Goal: Information Seeking & Learning: Learn about a topic

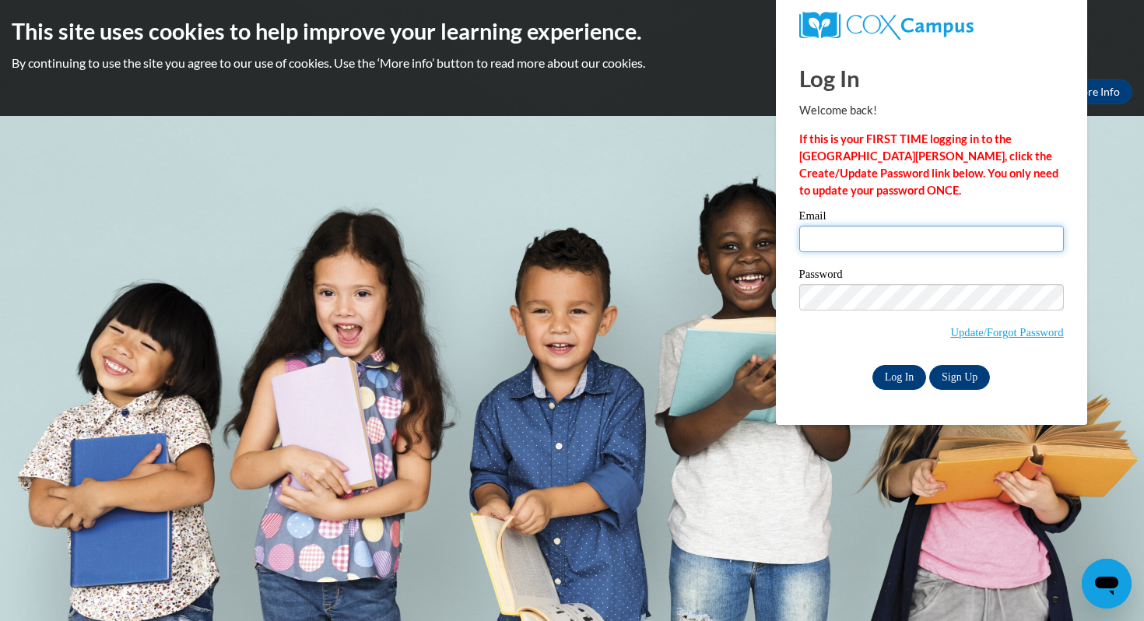
type input "sacosta@waukesha.k12.wi.us"
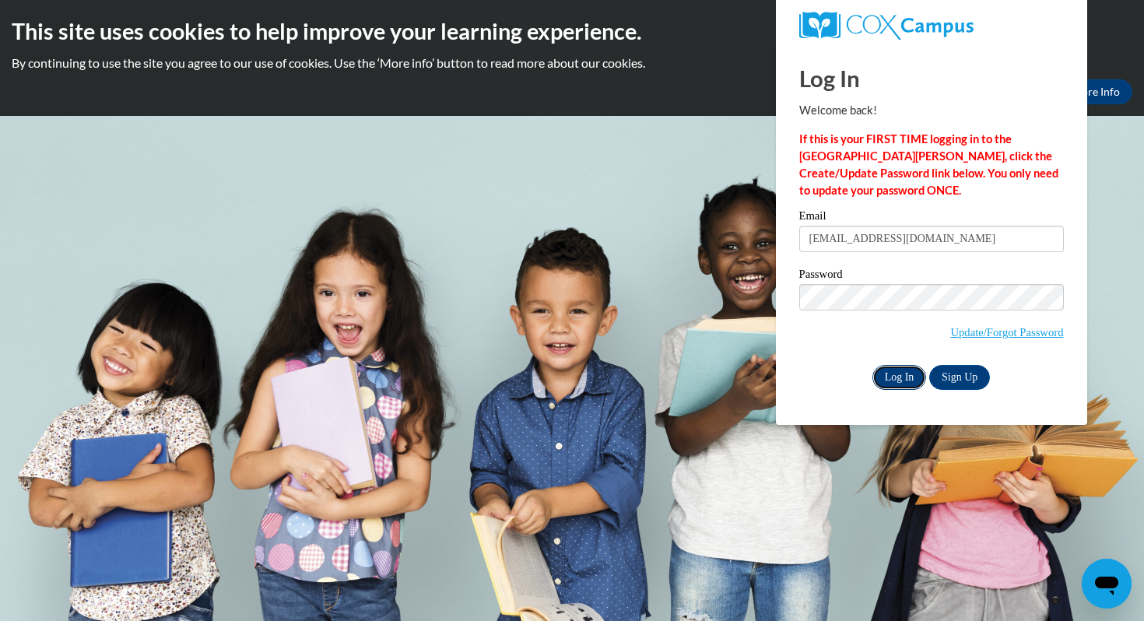
click at [907, 377] on input "Log In" at bounding box center [899, 377] width 54 height 25
click at [888, 380] on input "Log In" at bounding box center [899, 377] width 54 height 25
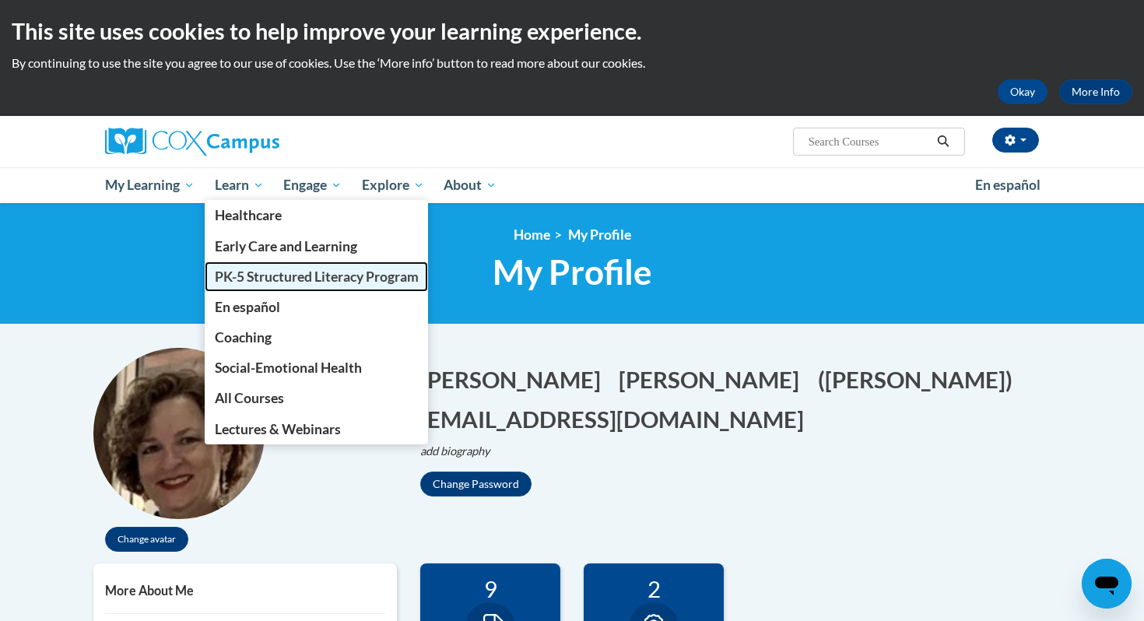
click at [235, 276] on span "PK-5 Structured Literacy Program" at bounding box center [317, 276] width 204 height 16
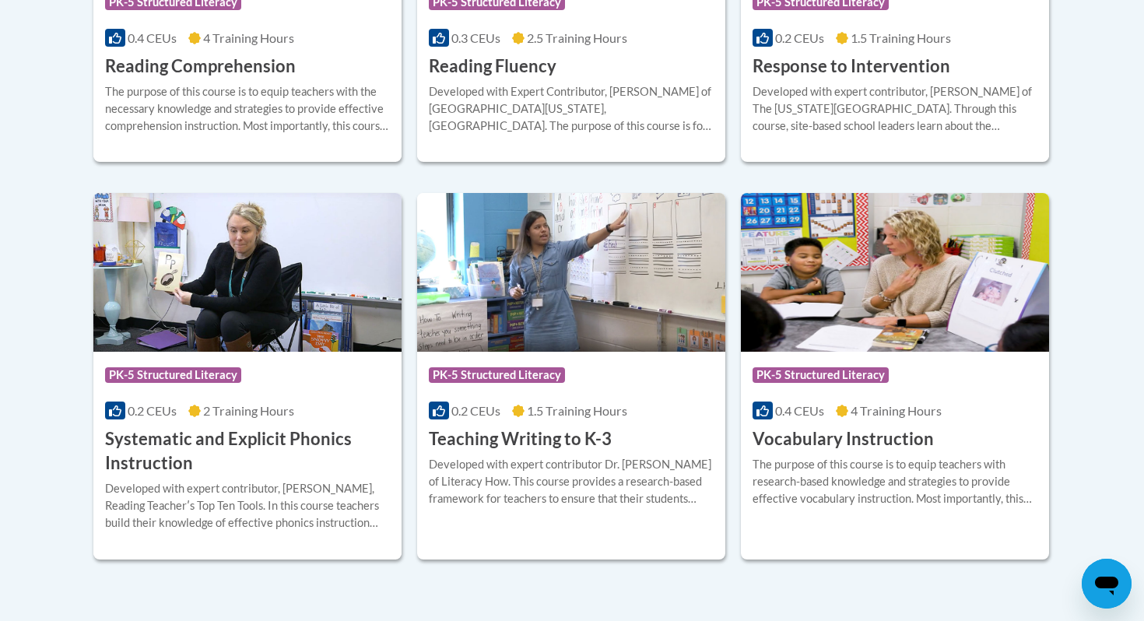
scroll to position [1697, 0]
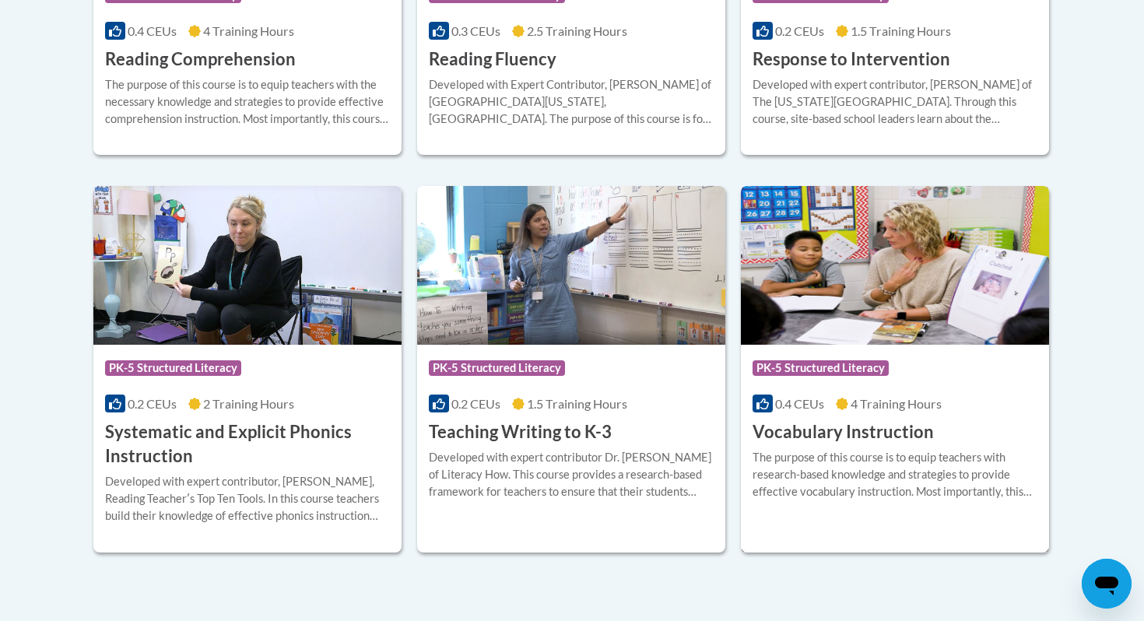
click at [842, 434] on h3 "Vocabulary Instruction" at bounding box center [842, 432] width 181 height 24
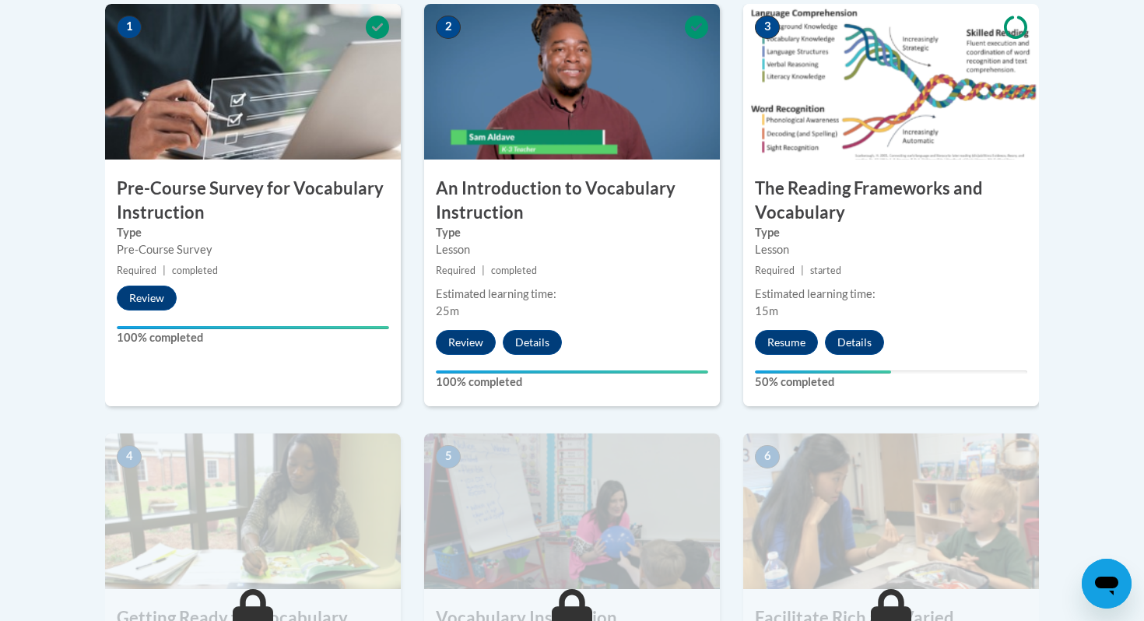
scroll to position [513, 0]
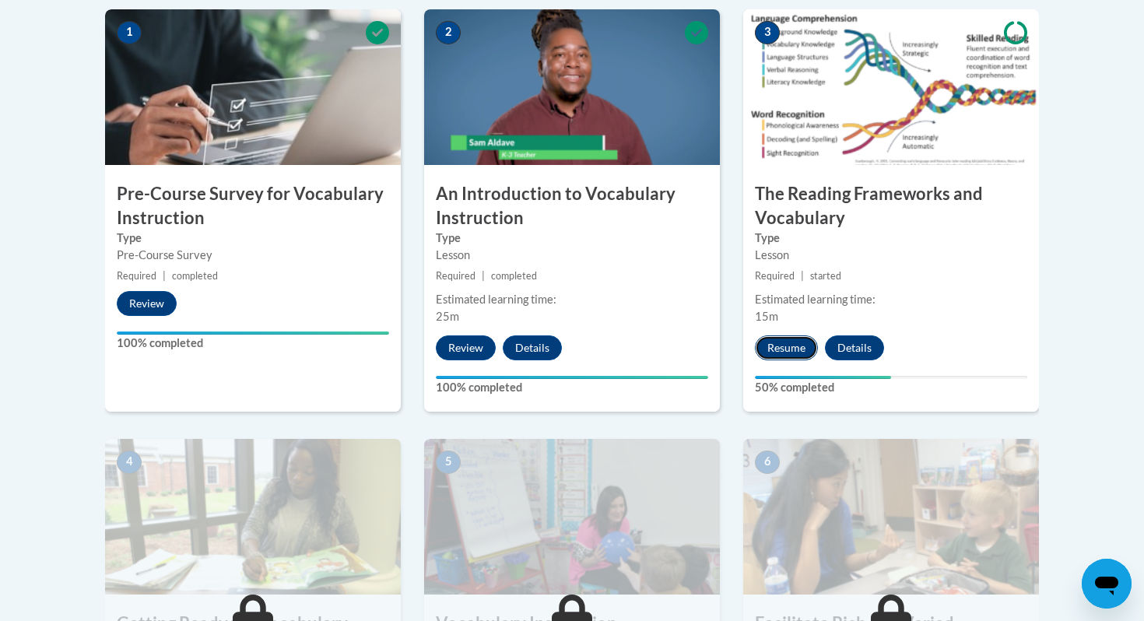
click at [789, 355] on button "Resume" at bounding box center [786, 347] width 63 height 25
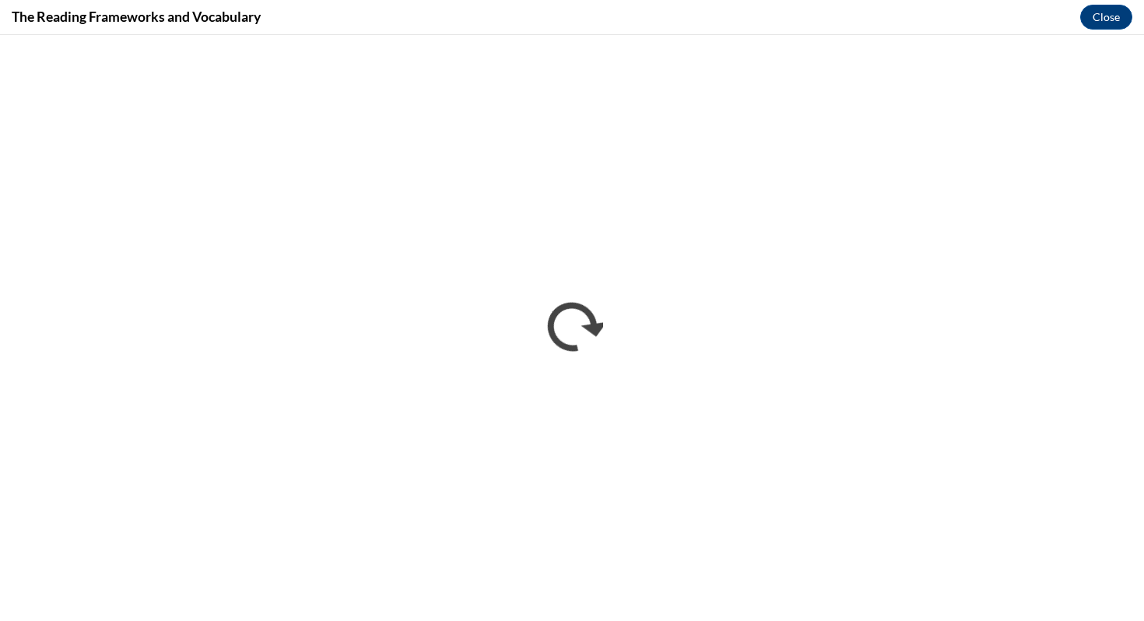
scroll to position [0, 0]
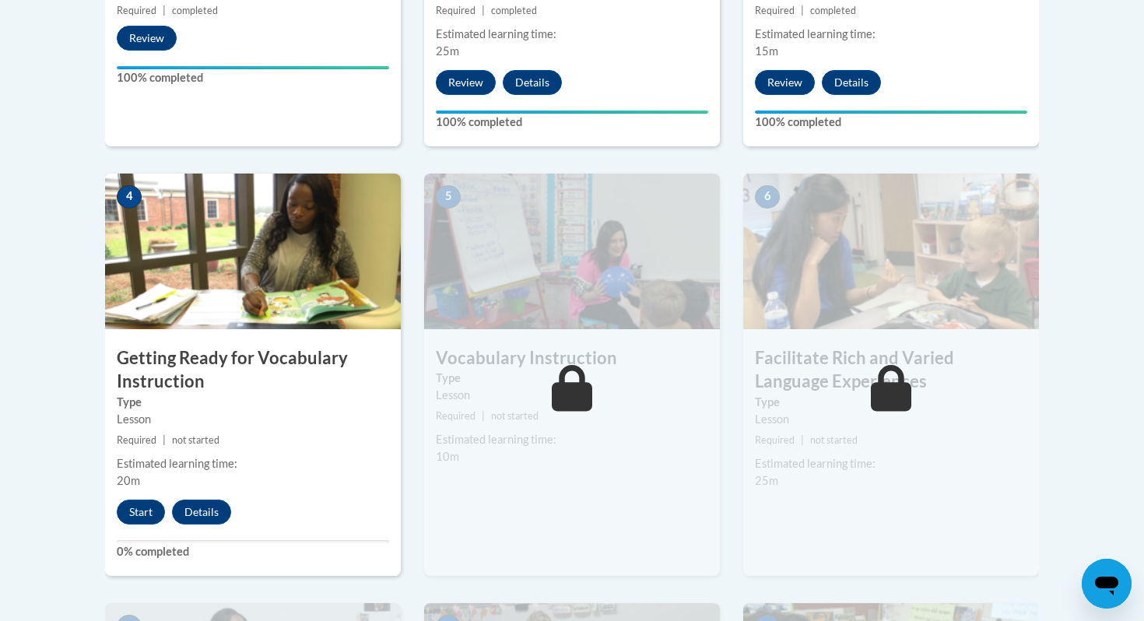
scroll to position [778, 0]
click at [141, 515] on button "Start" at bounding box center [141, 512] width 48 height 25
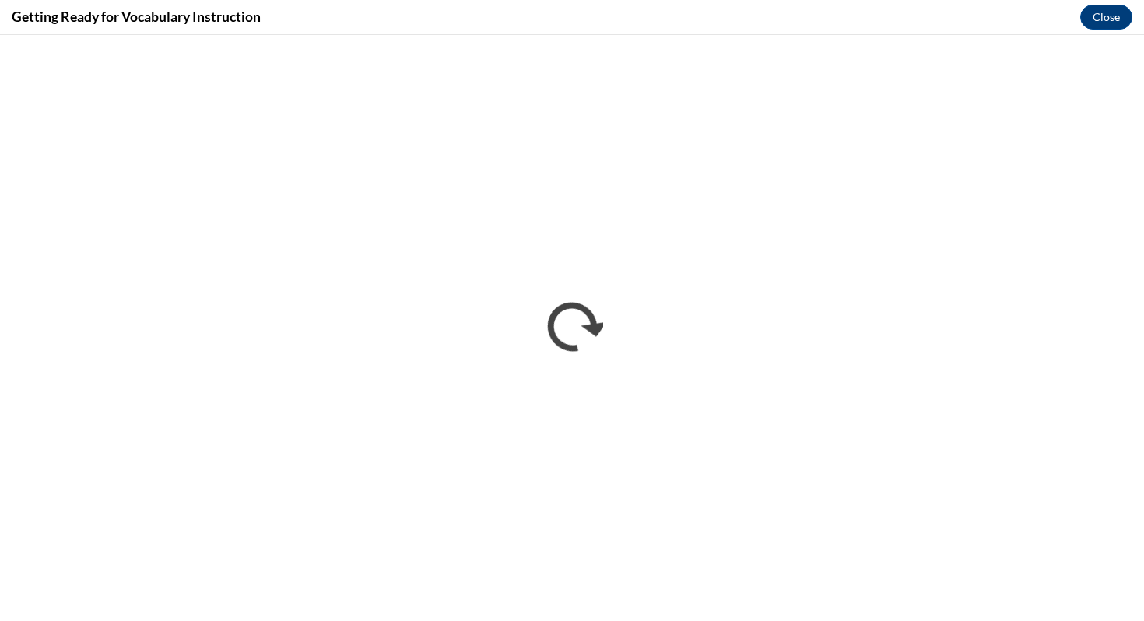
scroll to position [0, 0]
